Goal: Check status: Check status

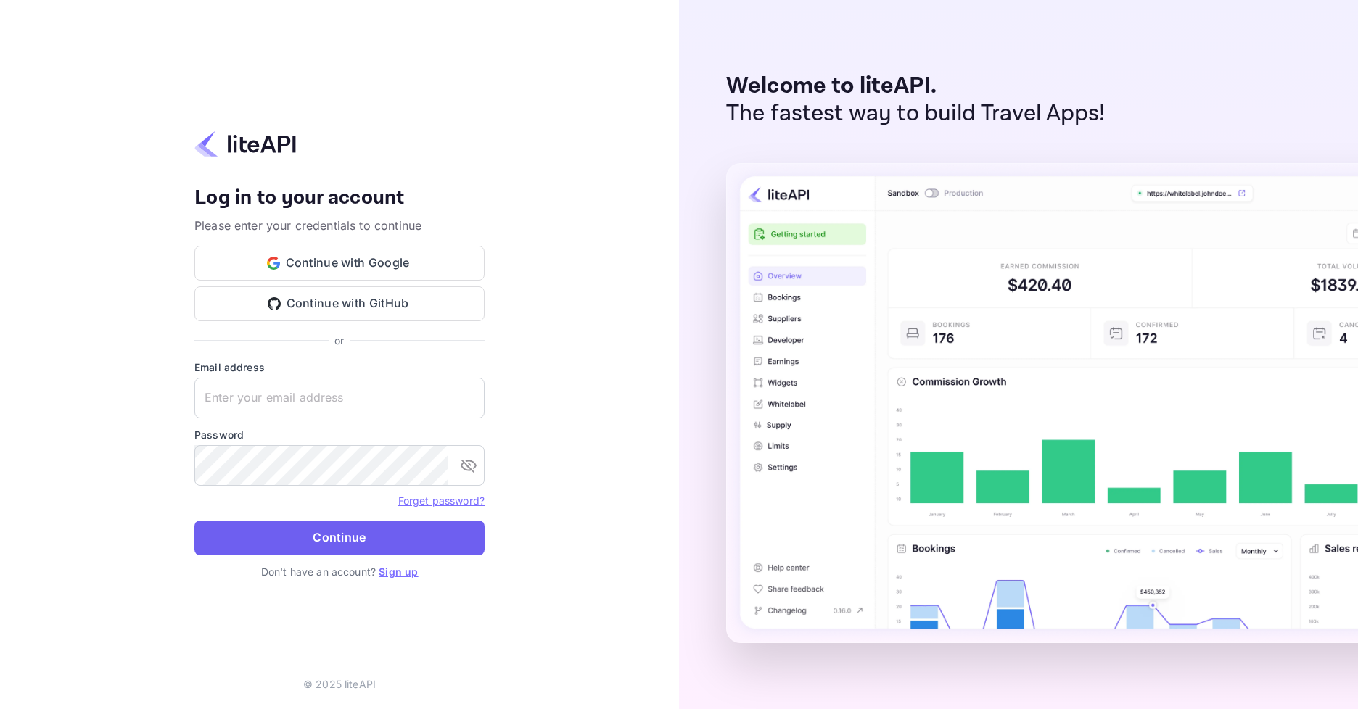
type input "[EMAIL_ADDRESS][DOMAIN_NAME]"
click at [318, 524] on button "Continue" at bounding box center [339, 538] width 290 height 35
click at [323, 530] on form "Email address [EMAIL_ADDRESS][DOMAIN_NAME] ​ Password ​ Forget password? Contin…" at bounding box center [339, 462] width 290 height 205
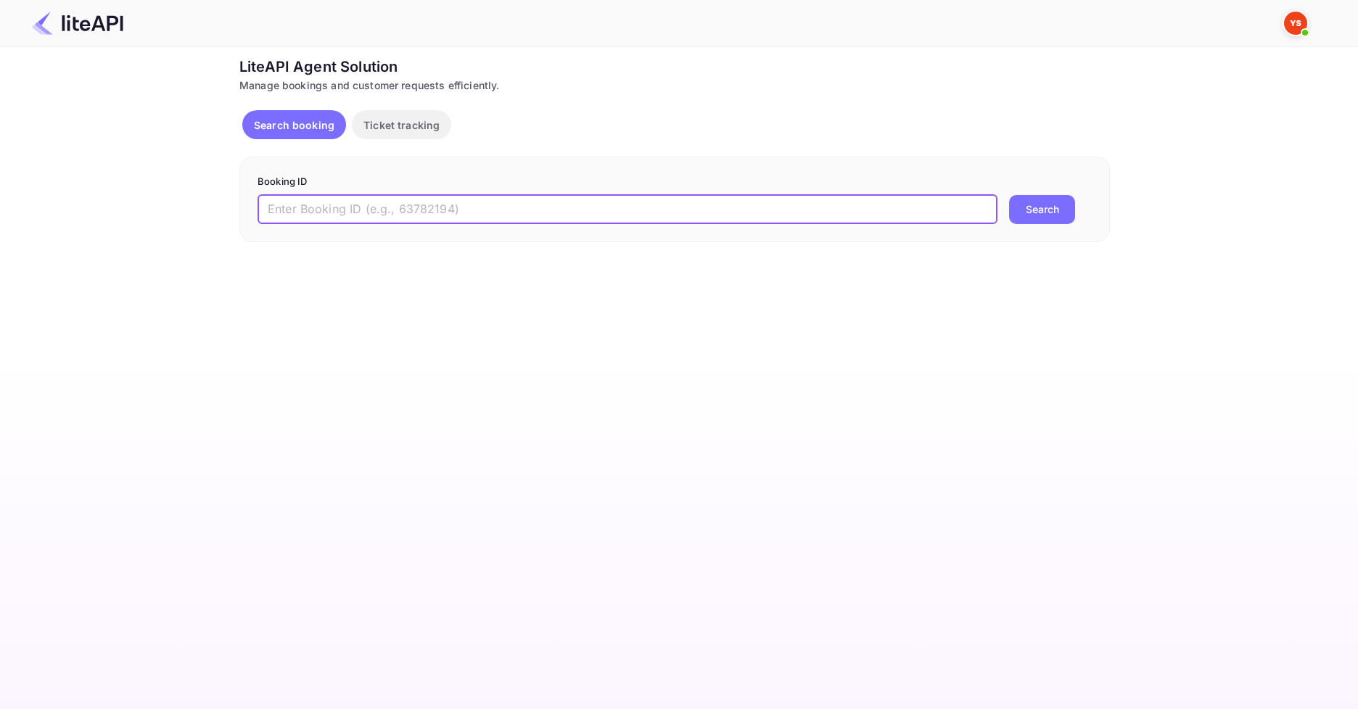
click at [531, 202] on input "text" at bounding box center [627, 209] width 740 height 29
paste input "8878297"
type input "8878297"
click at [1031, 210] on button "Search" at bounding box center [1042, 209] width 66 height 29
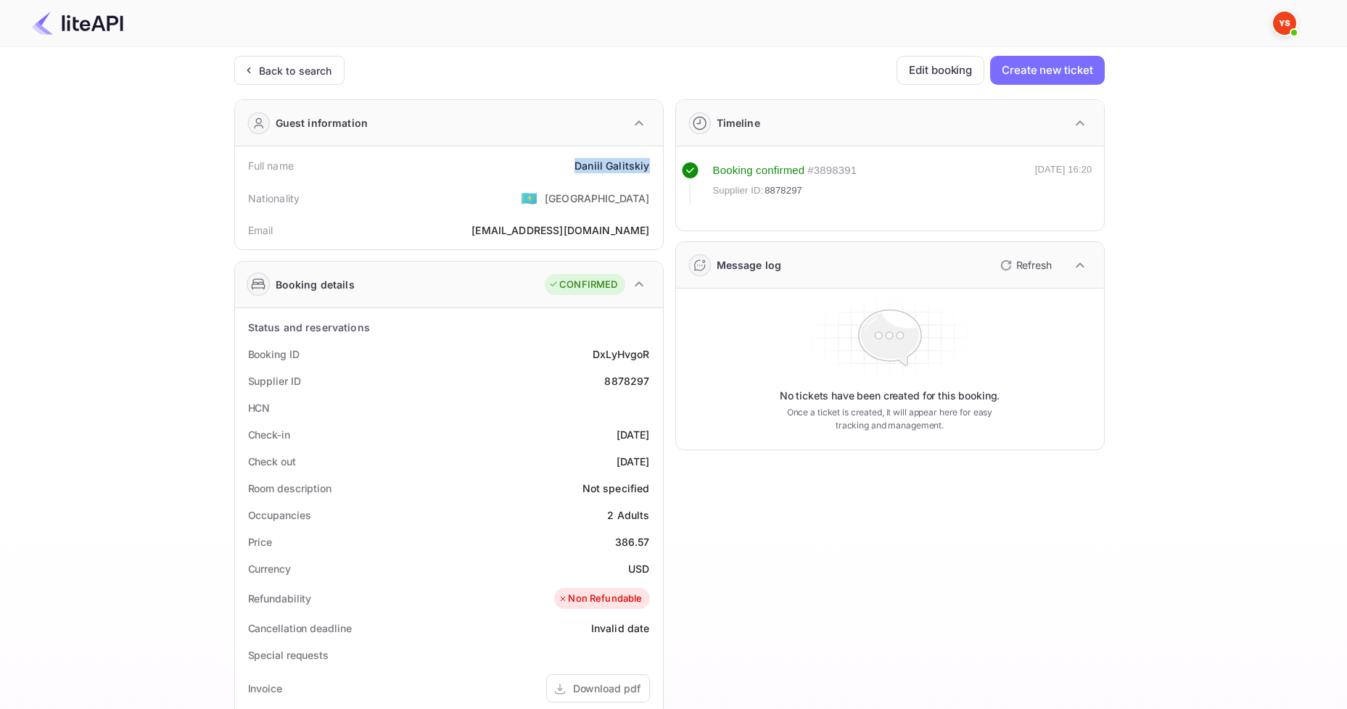
drag, startPoint x: 561, startPoint y: 165, endPoint x: 651, endPoint y: 159, distance: 90.1
click at [651, 159] on div "Full name Daniil Galitskiy" at bounding box center [449, 165] width 416 height 27
copy div "Daniil Galitskiy"
drag, startPoint x: 617, startPoint y: 540, endPoint x: 654, endPoint y: 540, distance: 36.3
click at [654, 540] on div "Price 386.57" at bounding box center [449, 542] width 416 height 27
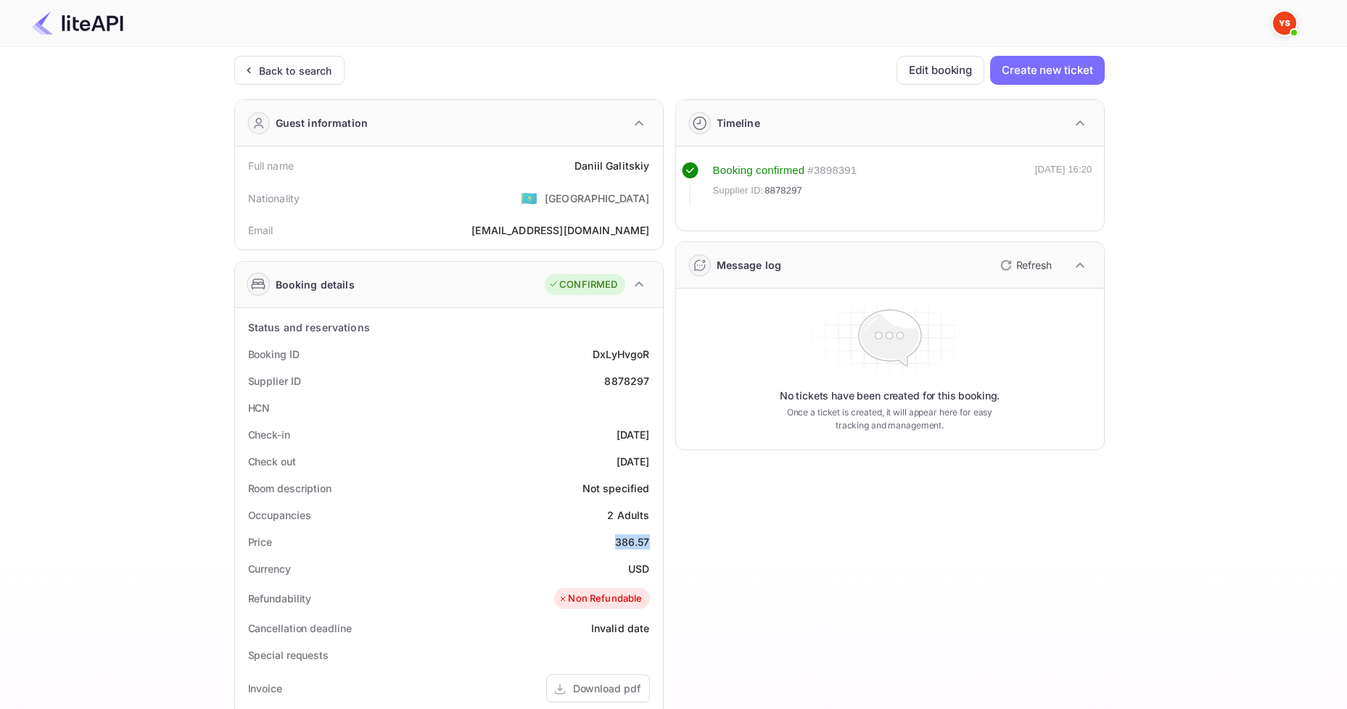
copy div "386.57"
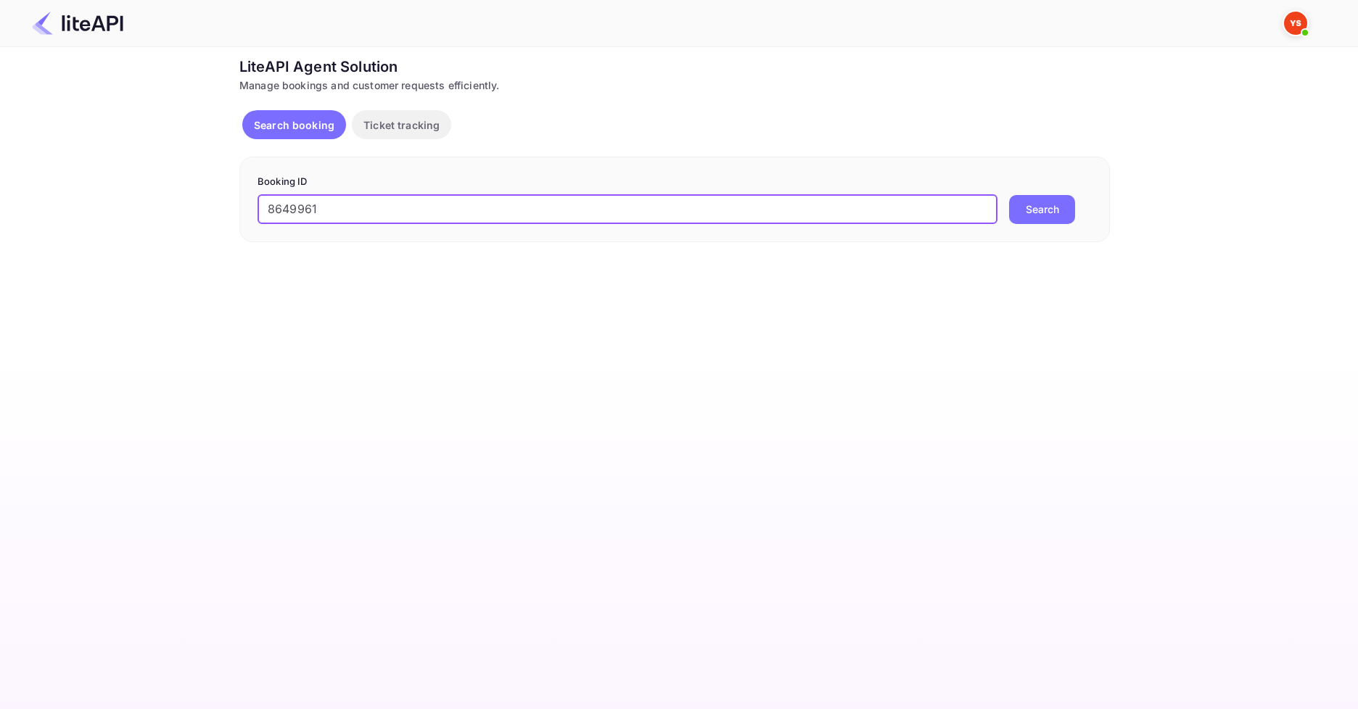
type input "8649961"
click at [1028, 198] on button "Search" at bounding box center [1042, 209] width 66 height 29
click at [496, 215] on input "text" at bounding box center [627, 209] width 740 height 29
paste input "8880142"
type input "8880142"
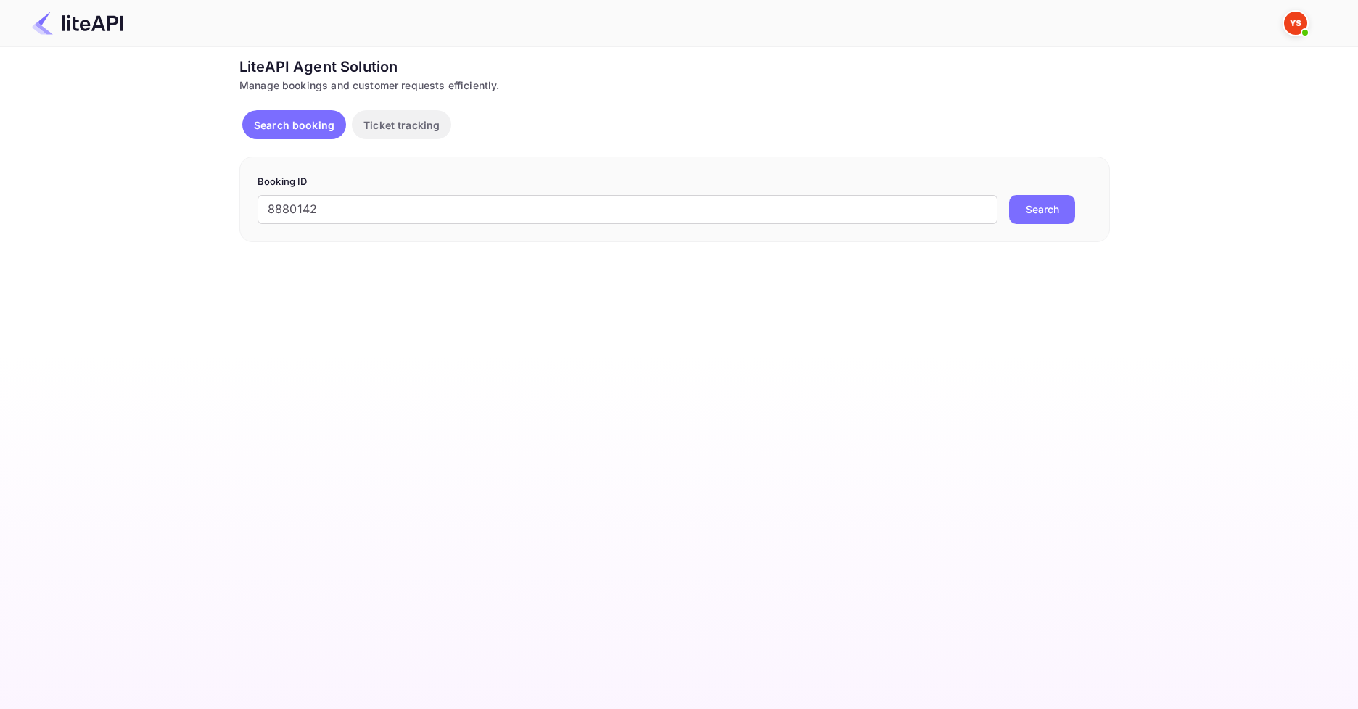
click at [1050, 209] on button "Search" at bounding box center [1042, 209] width 66 height 29
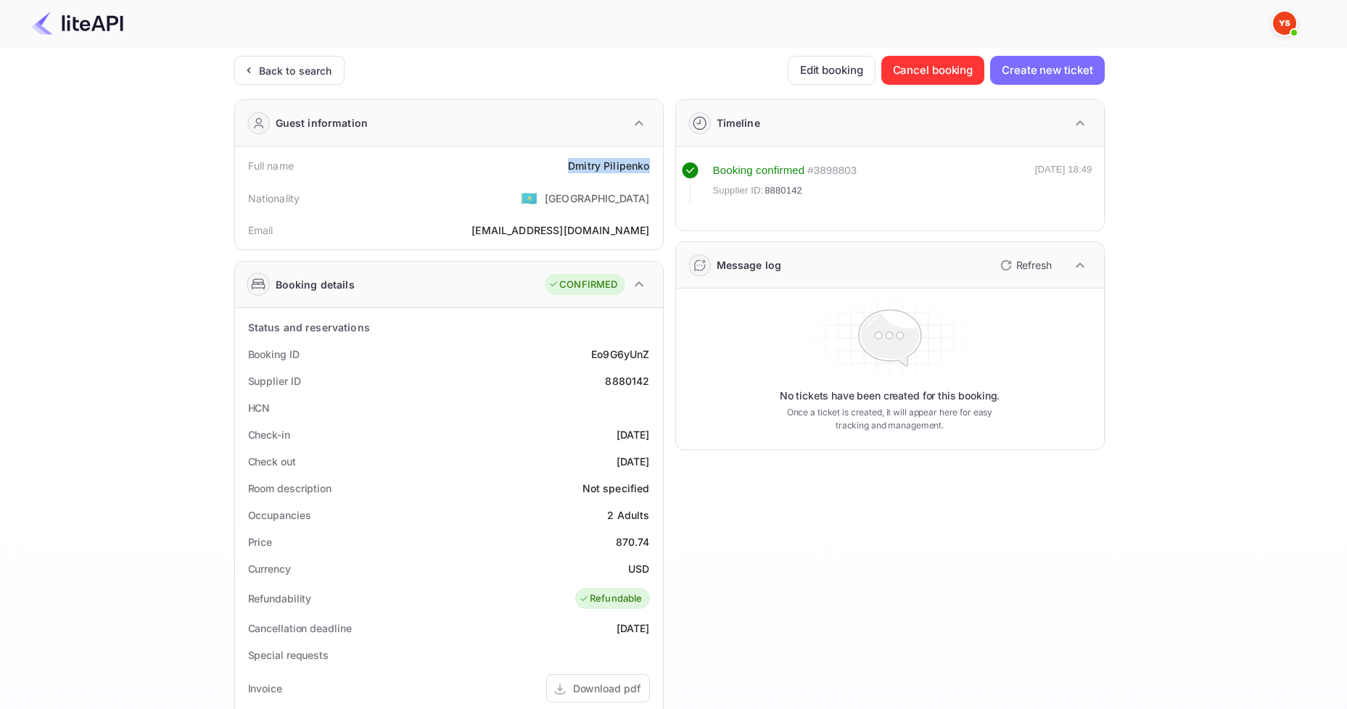
drag, startPoint x: 564, startPoint y: 164, endPoint x: 656, endPoint y: 171, distance: 92.4
click at [656, 171] on div "Full name [PERSON_NAME]" at bounding box center [449, 165] width 416 height 27
copy div "[PERSON_NAME]"
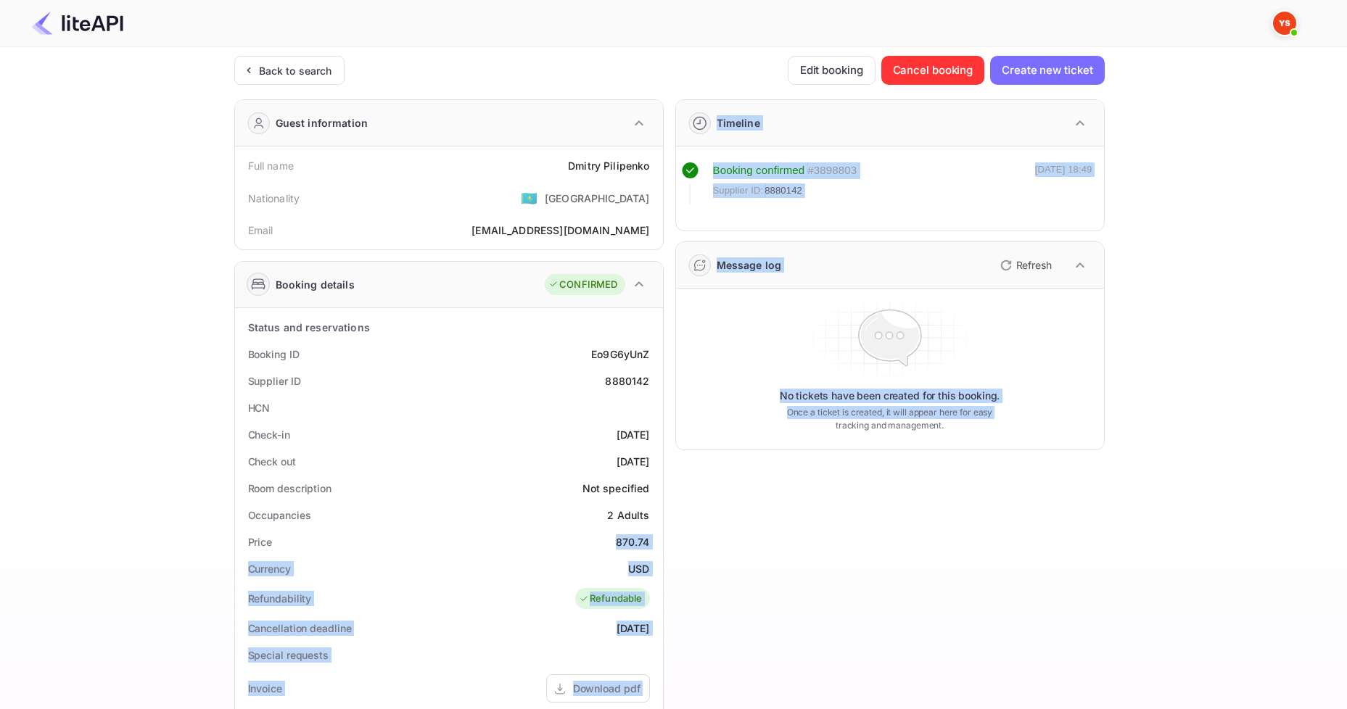
drag, startPoint x: 614, startPoint y: 540, endPoint x: 664, endPoint y: 540, distance: 50.8
click at [664, 540] on div "Guest information Full name [PERSON_NAME] Nationality 🇰🇿 [DEMOGRAPHIC_DATA] Ema…" at bounding box center [664, 563] width 882 height 950
copy div "870.74 Currency USD Refundability Refundable Cancellation deadline [DATE] Speci…"
click at [661, 543] on div "Status and reservations Booking ID Eo9G6yUnZ Supplier ID 8880142 HCN Check-in […" at bounding box center [449, 667] width 428 height 719
click at [619, 540] on div "870.74" at bounding box center [633, 542] width 34 height 15
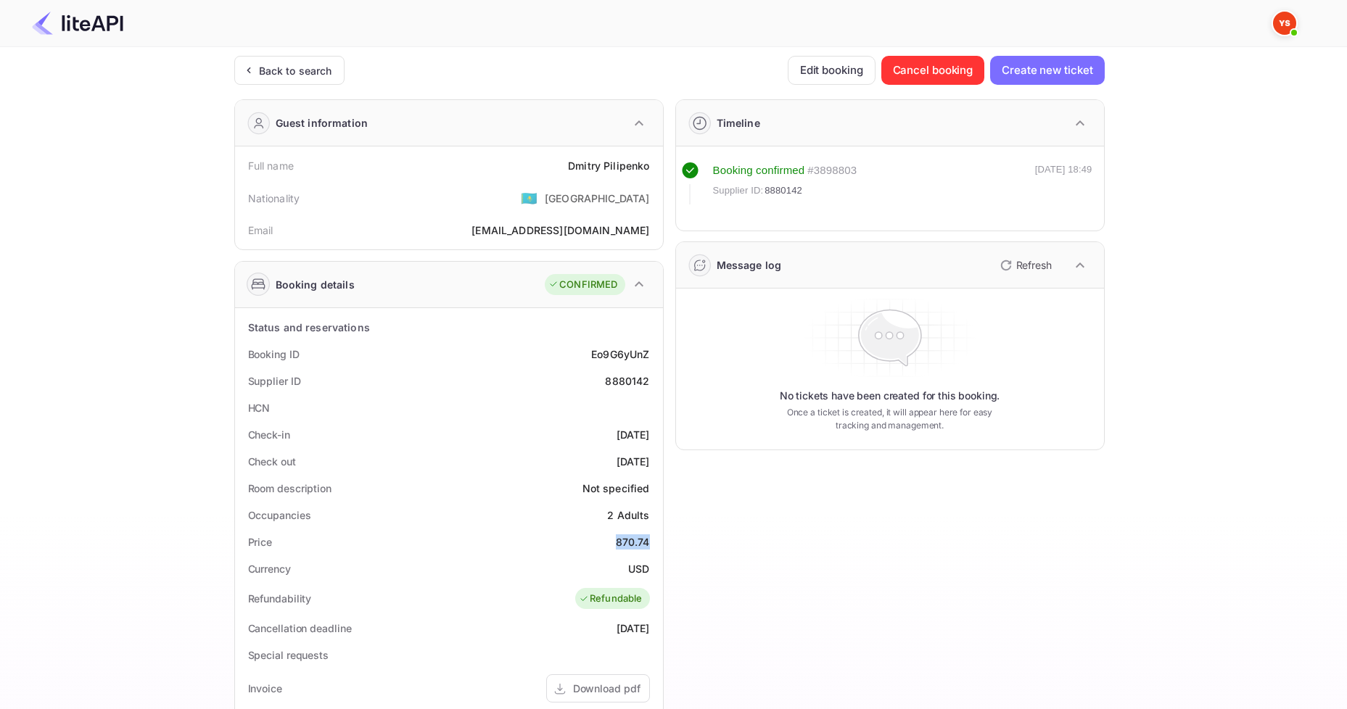
drag, startPoint x: 603, startPoint y: 540, endPoint x: 651, endPoint y: 543, distance: 48.6
click at [651, 543] on div "Price 870.74" at bounding box center [449, 542] width 416 height 27
copy div "870.74"
click at [685, 597] on div "Timeline Booking confirmed # 3898803 Supplier ID: 8880142 [DATE] 18:49 Message …" at bounding box center [884, 563] width 441 height 950
